Goal: Transaction & Acquisition: Purchase product/service

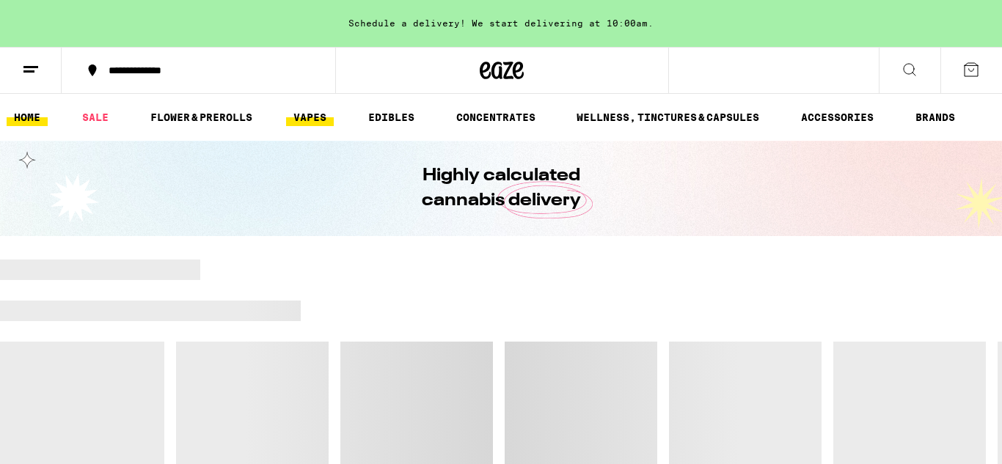
click at [316, 117] on link "VAPES" at bounding box center [310, 118] width 48 height 18
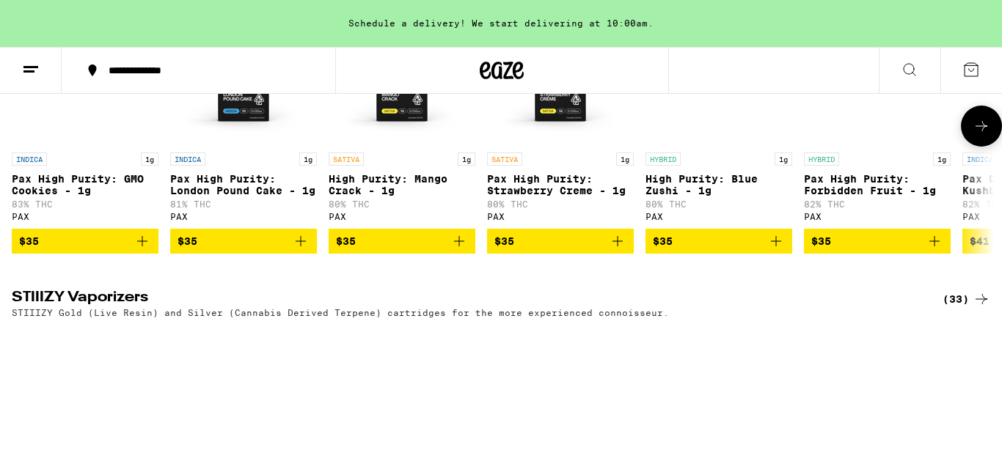
scroll to position [1597, 0]
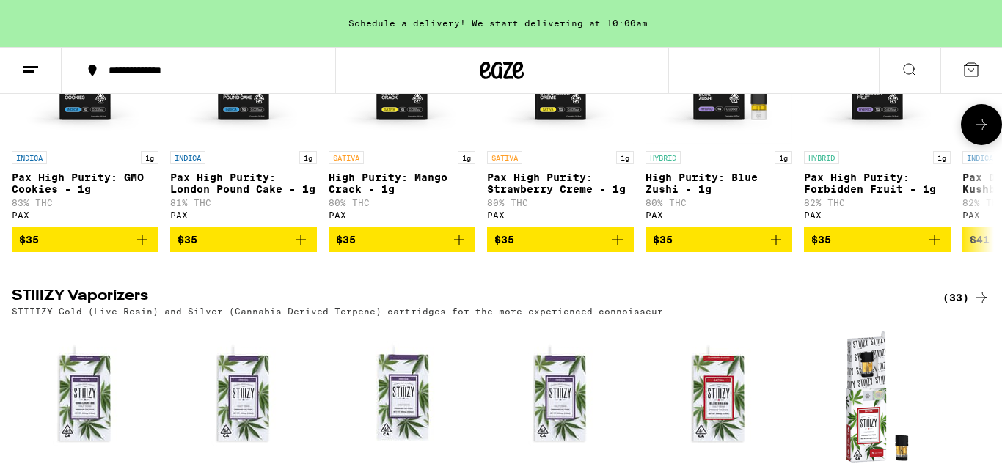
click at [750, 103] on img "Open page for High Purity: Blue Zushi - 1g from PAX" at bounding box center [718, 70] width 147 height 147
click at [986, 133] on icon at bounding box center [981, 125] width 18 height 18
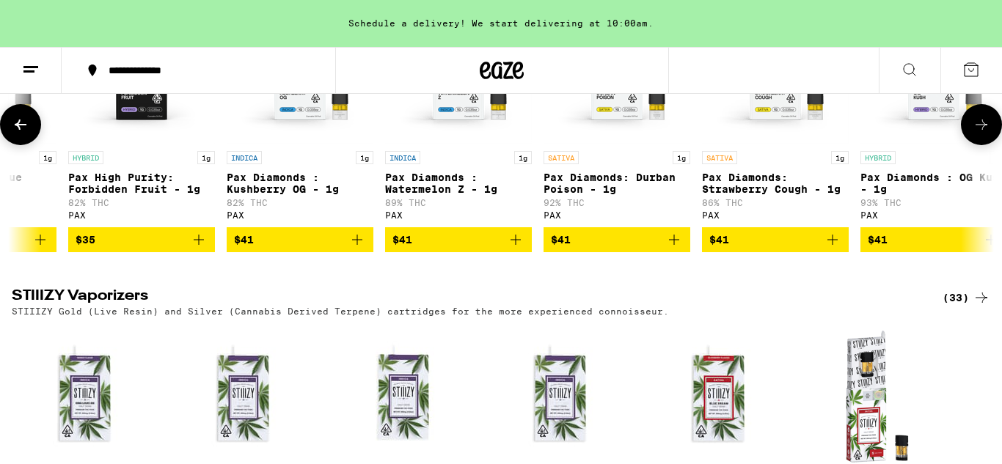
scroll to position [0, 818]
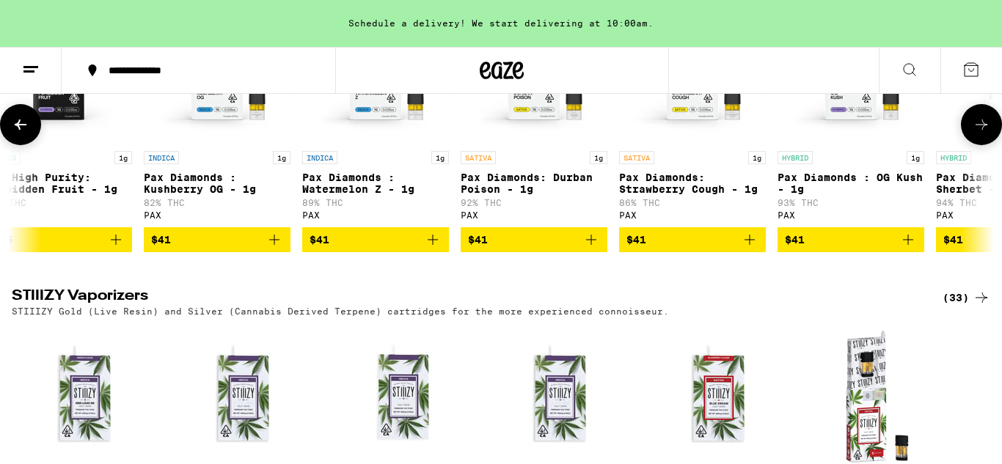
click at [986, 133] on icon at bounding box center [981, 125] width 18 height 18
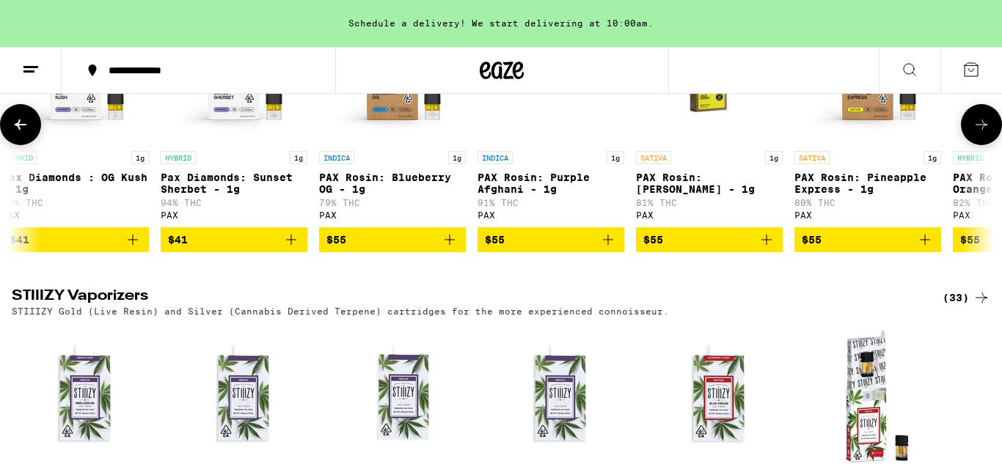
scroll to position [0, 1637]
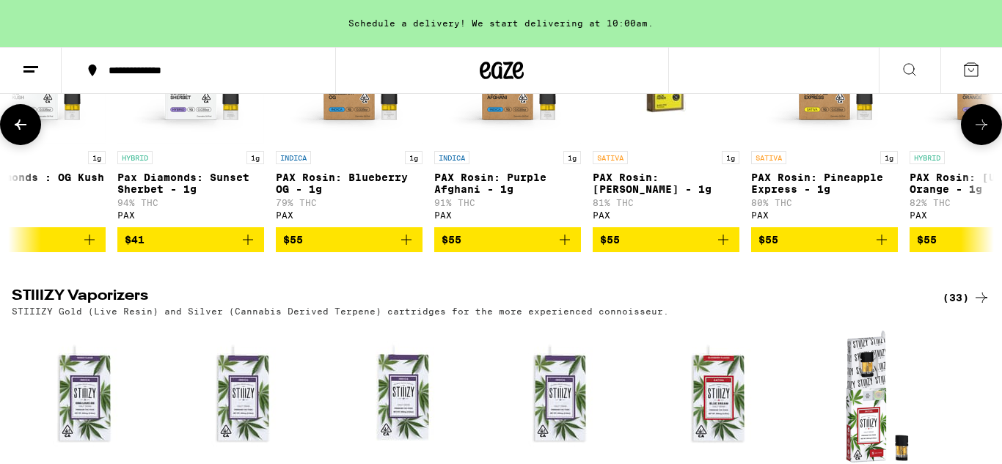
click at [986, 133] on icon at bounding box center [981, 125] width 18 height 18
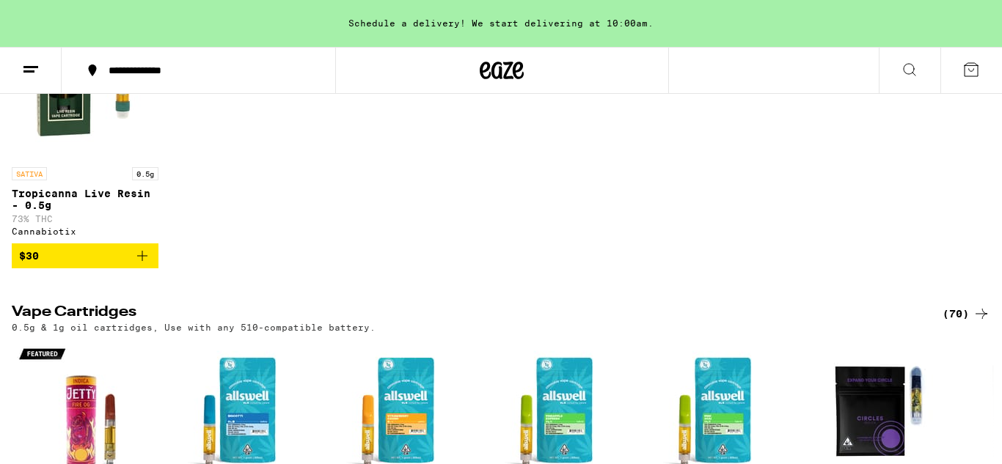
scroll to position [571, 0]
